Goal: Find contact information: Find contact information

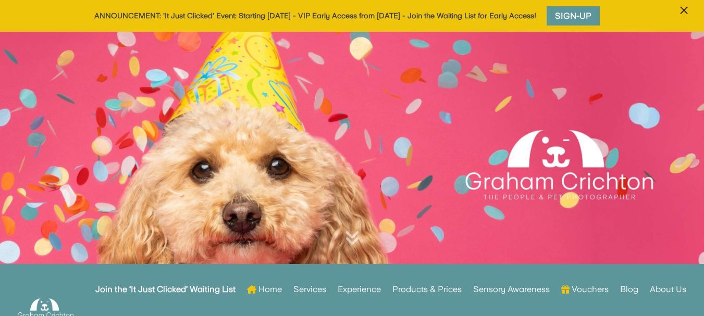
click at [685, 5] on span "×" at bounding box center [684, 11] width 10 height 20
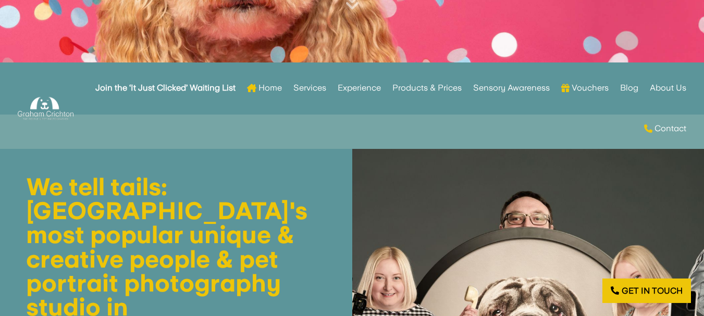
scroll to position [214, 0]
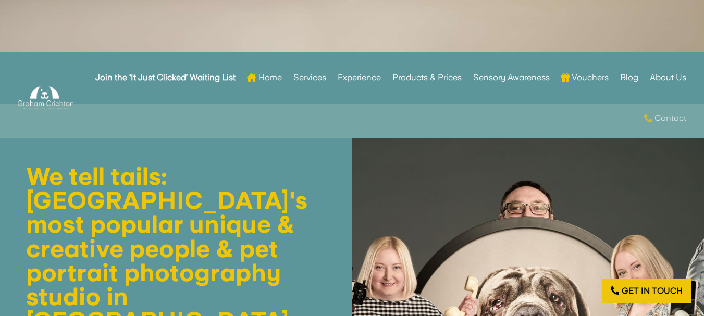
click at [664, 120] on link "Contact" at bounding box center [665, 118] width 42 height 41
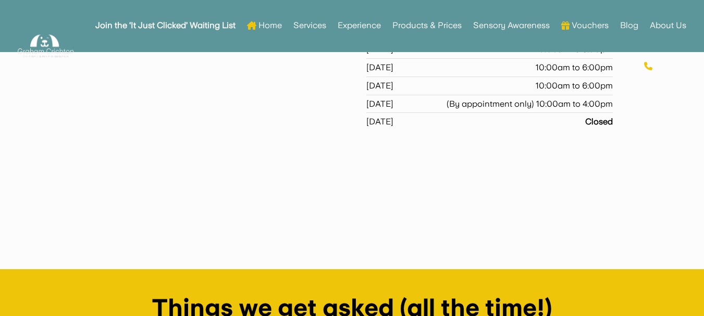
scroll to position [608, 0]
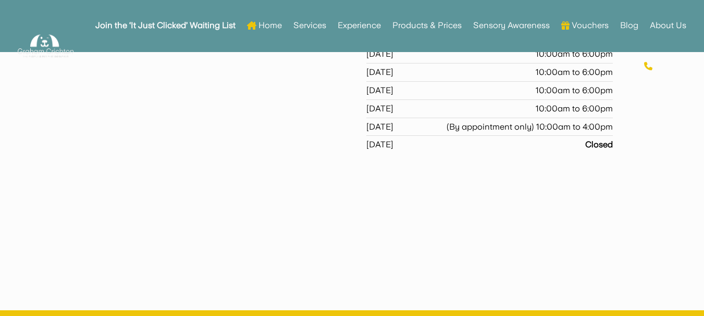
click at [118, 70] on ul "Join the ‘It Just Clicked’ Waiting List Home Services Experience Products & Pri…" at bounding box center [387, 45] width 608 height 81
click at [123, 63] on ul "Join the ‘It Just Clicked’ Waiting List Home Services Experience Products & Pri…" at bounding box center [387, 45] width 608 height 81
click at [170, 69] on ul "Join the ‘It Just Clicked’ Waiting List Home Services Experience Products & Pri…" at bounding box center [387, 45] width 608 height 81
